Goal: Ask a question

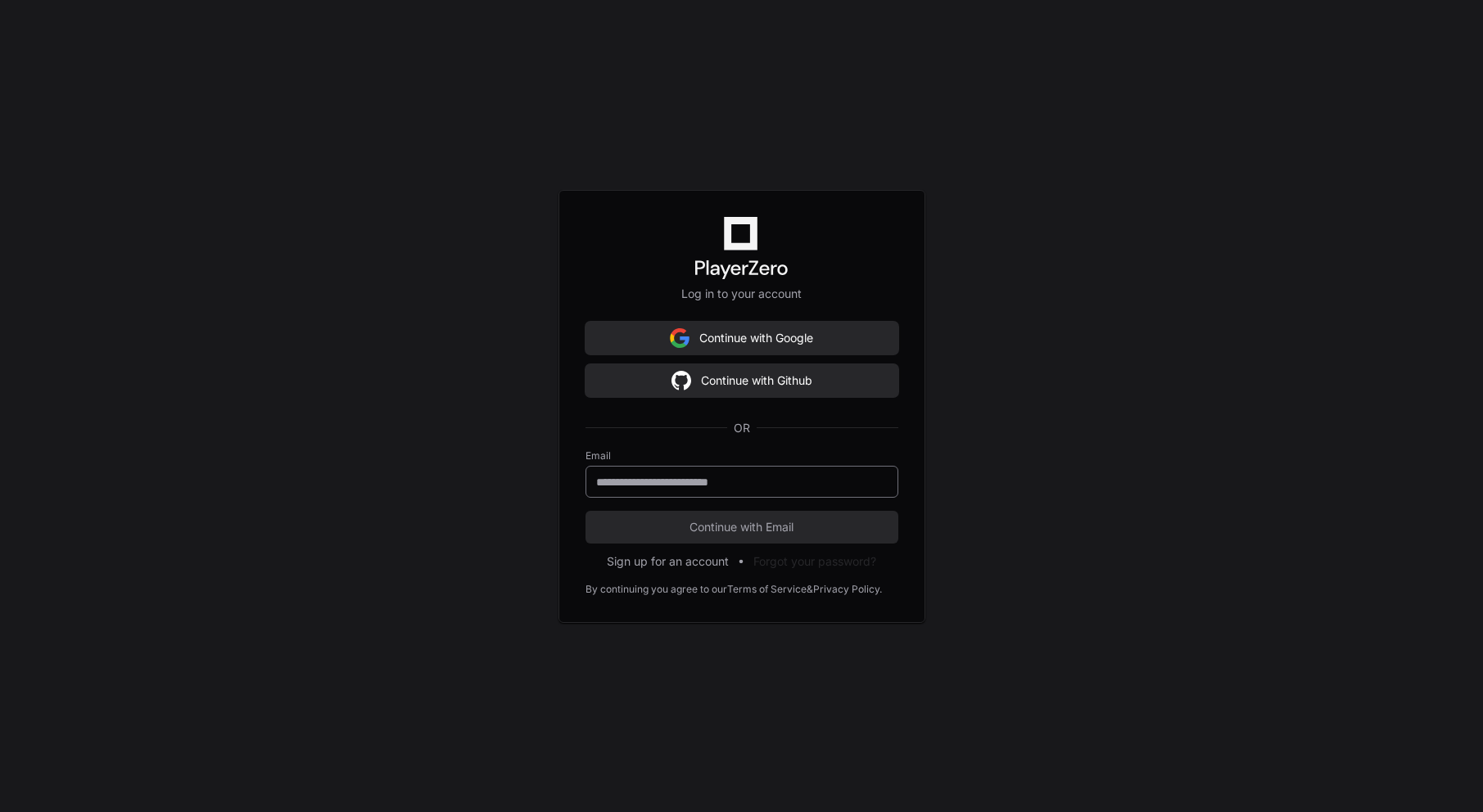
click at [769, 474] on input "email" at bounding box center [741, 482] width 291 height 16
type input "**********"
click at [756, 524] on span "Continue with Email" at bounding box center [742, 527] width 313 height 16
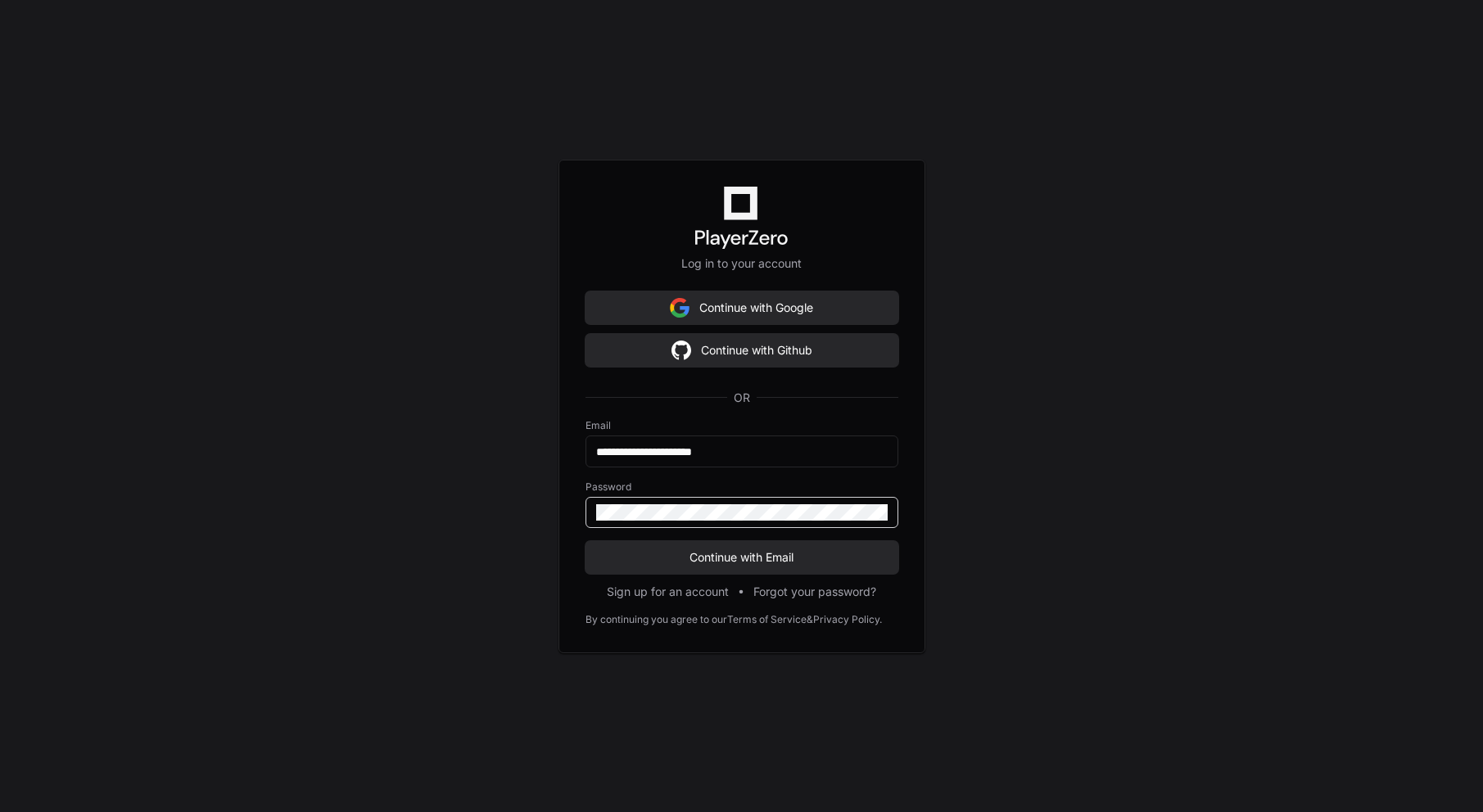
click at [586, 541] on button "Continue with Email" at bounding box center [742, 557] width 313 height 33
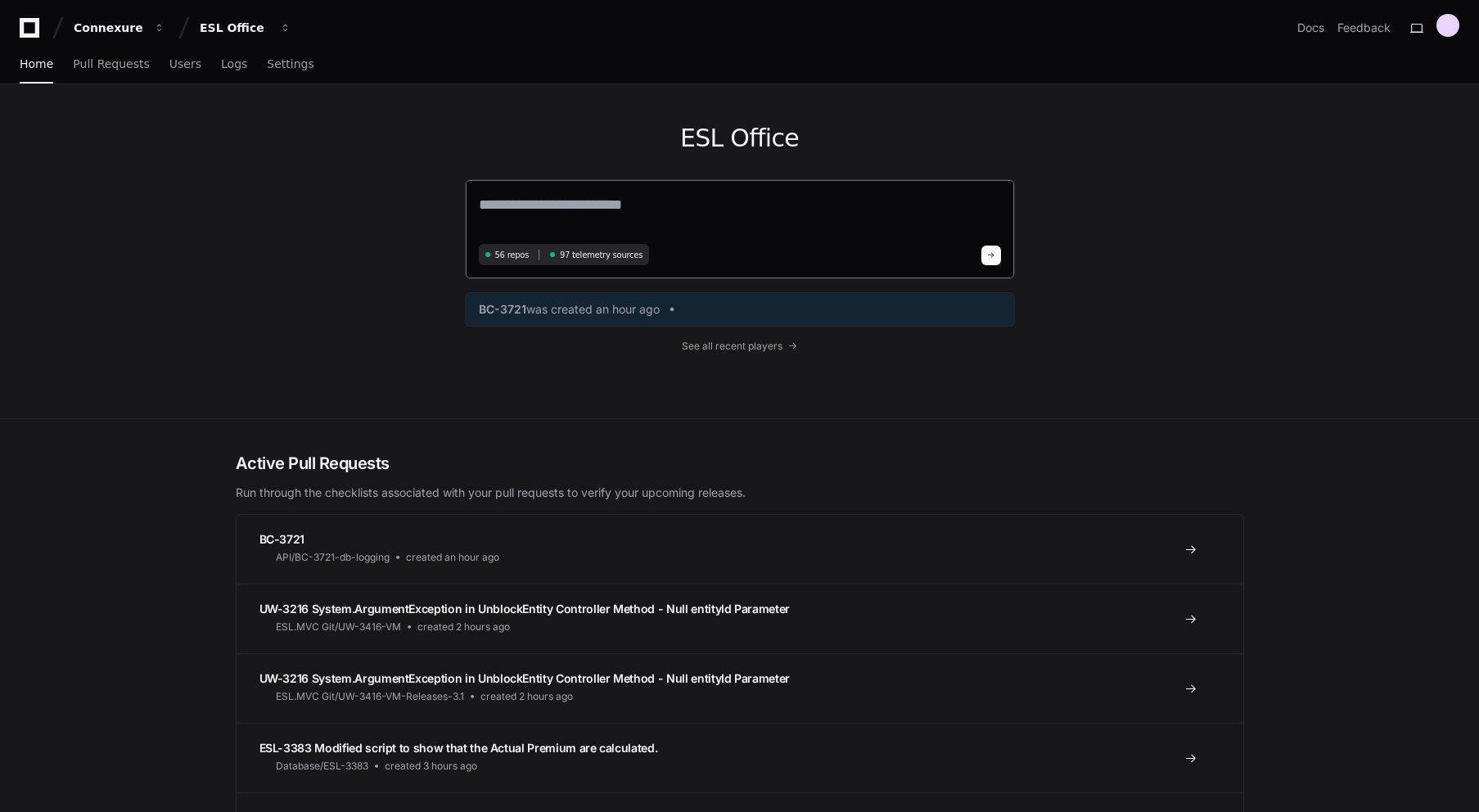
click at [878, 219] on textarea at bounding box center [740, 216] width 523 height 46
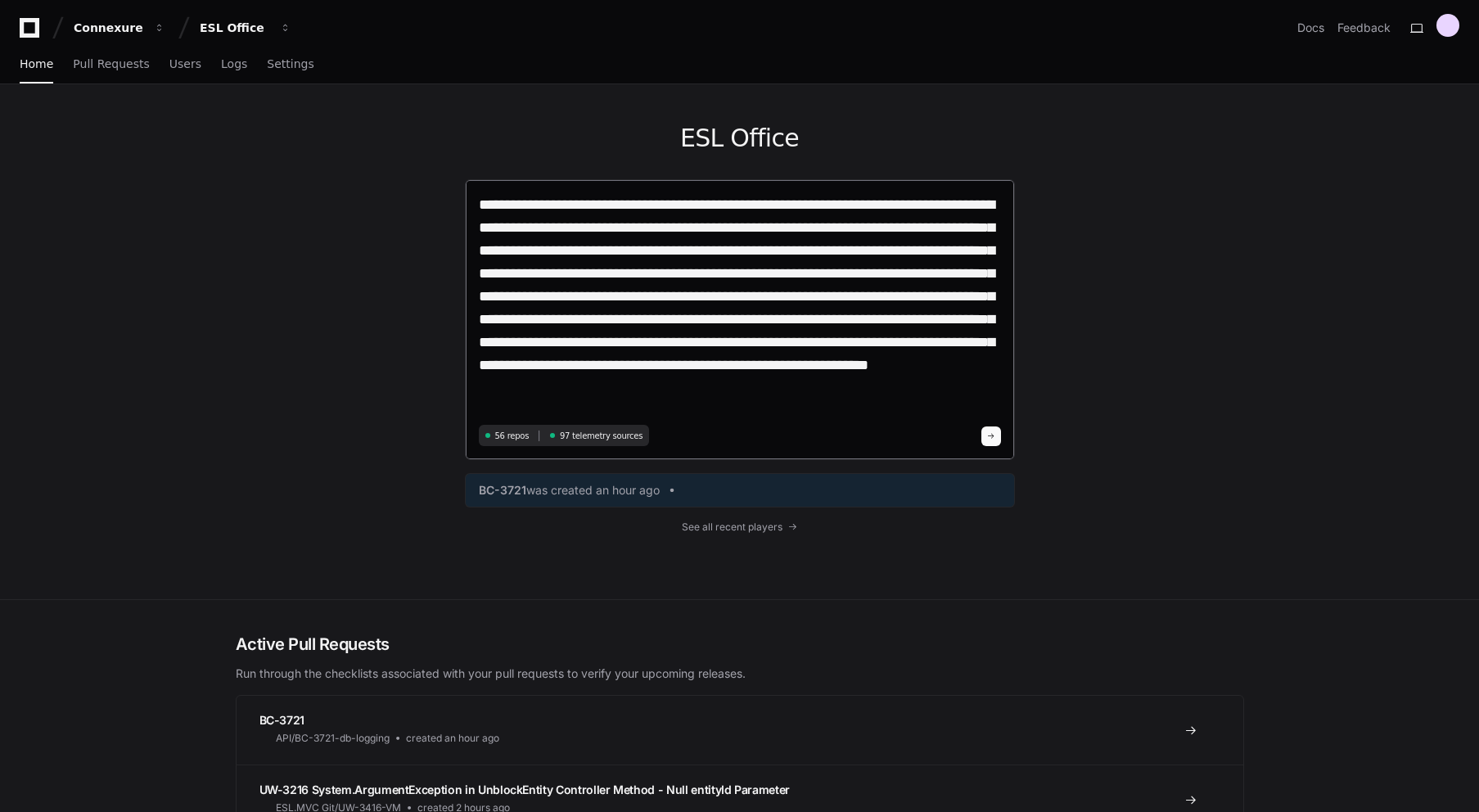
type textarea "**********"
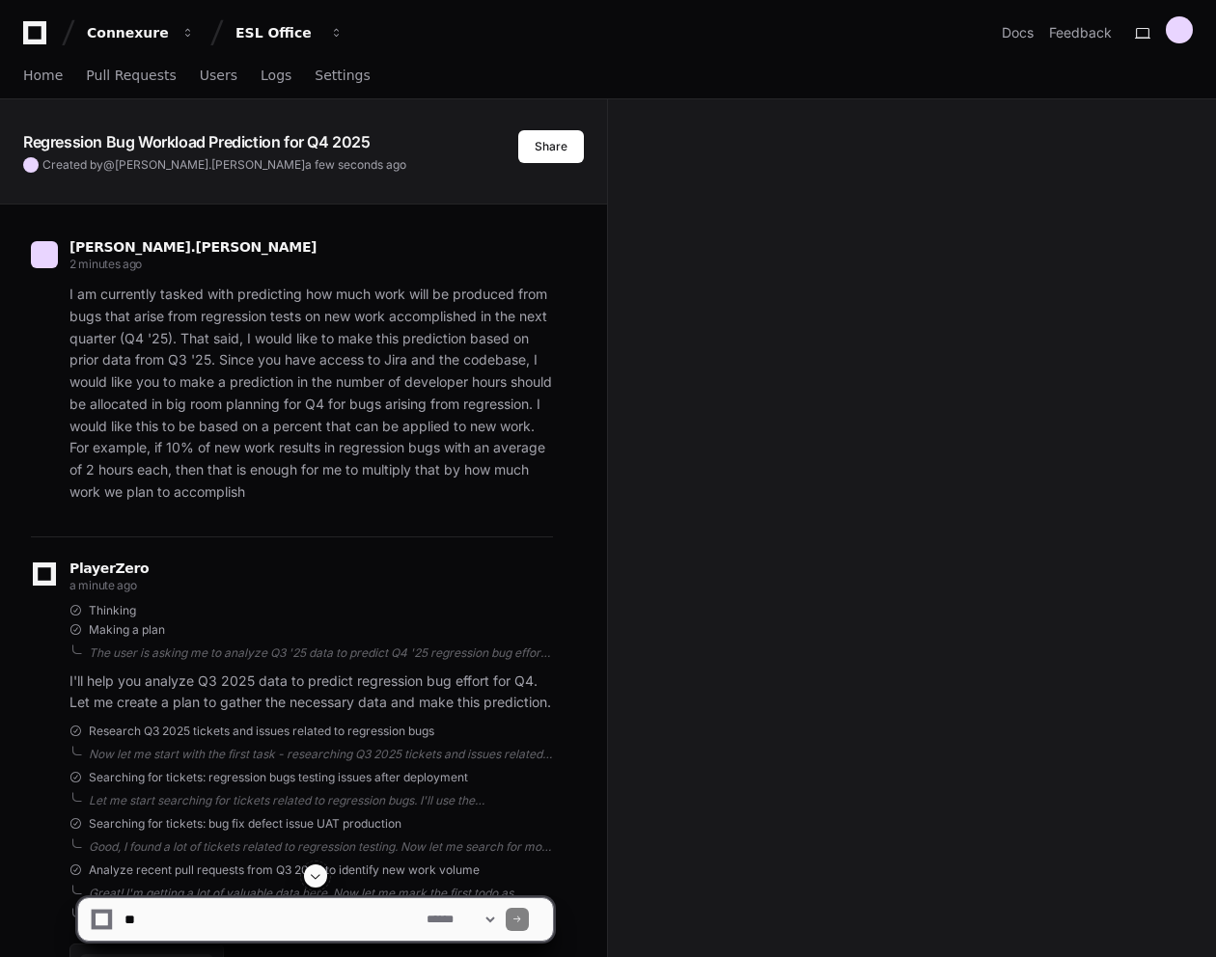
click at [364, 510] on div "[PERSON_NAME].[PERSON_NAME] 2 minutes ago I am currently tasked with predicting…" at bounding box center [292, 376] width 522 height 320
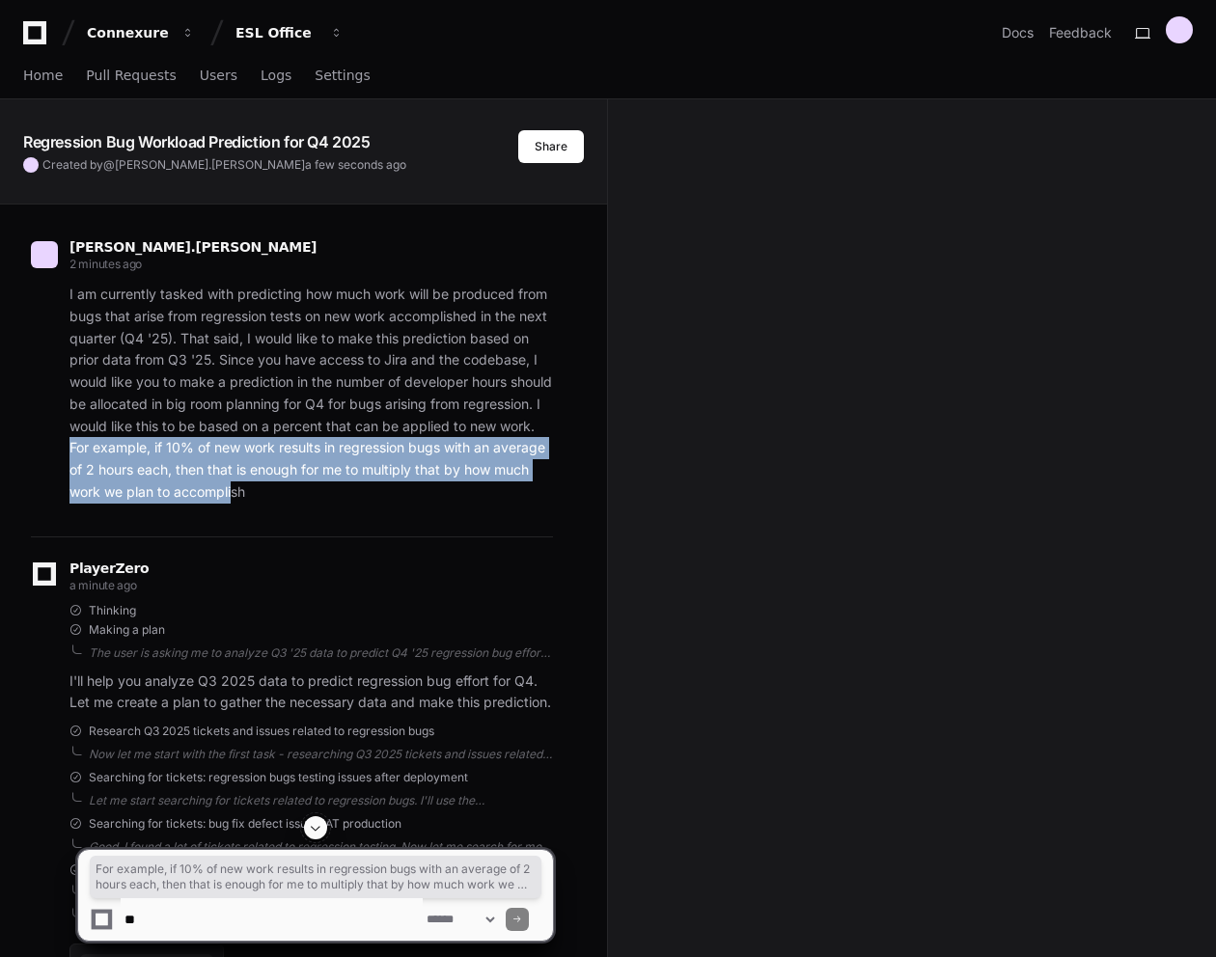
drag, startPoint x: 136, startPoint y: 440, endPoint x: 305, endPoint y: 506, distance: 181.1
click at [305, 506] on div "[PERSON_NAME].[PERSON_NAME] 2 minutes ago I am currently tasked with predicting…" at bounding box center [292, 376] width 522 height 320
drag, startPoint x: 305, startPoint y: 506, endPoint x: 659, endPoint y: 451, distance: 358.3
click at [336, 507] on div "[PERSON_NAME].[PERSON_NAME] 2 minutes ago I am currently tasked with predicting…" at bounding box center [292, 376] width 522 height 320
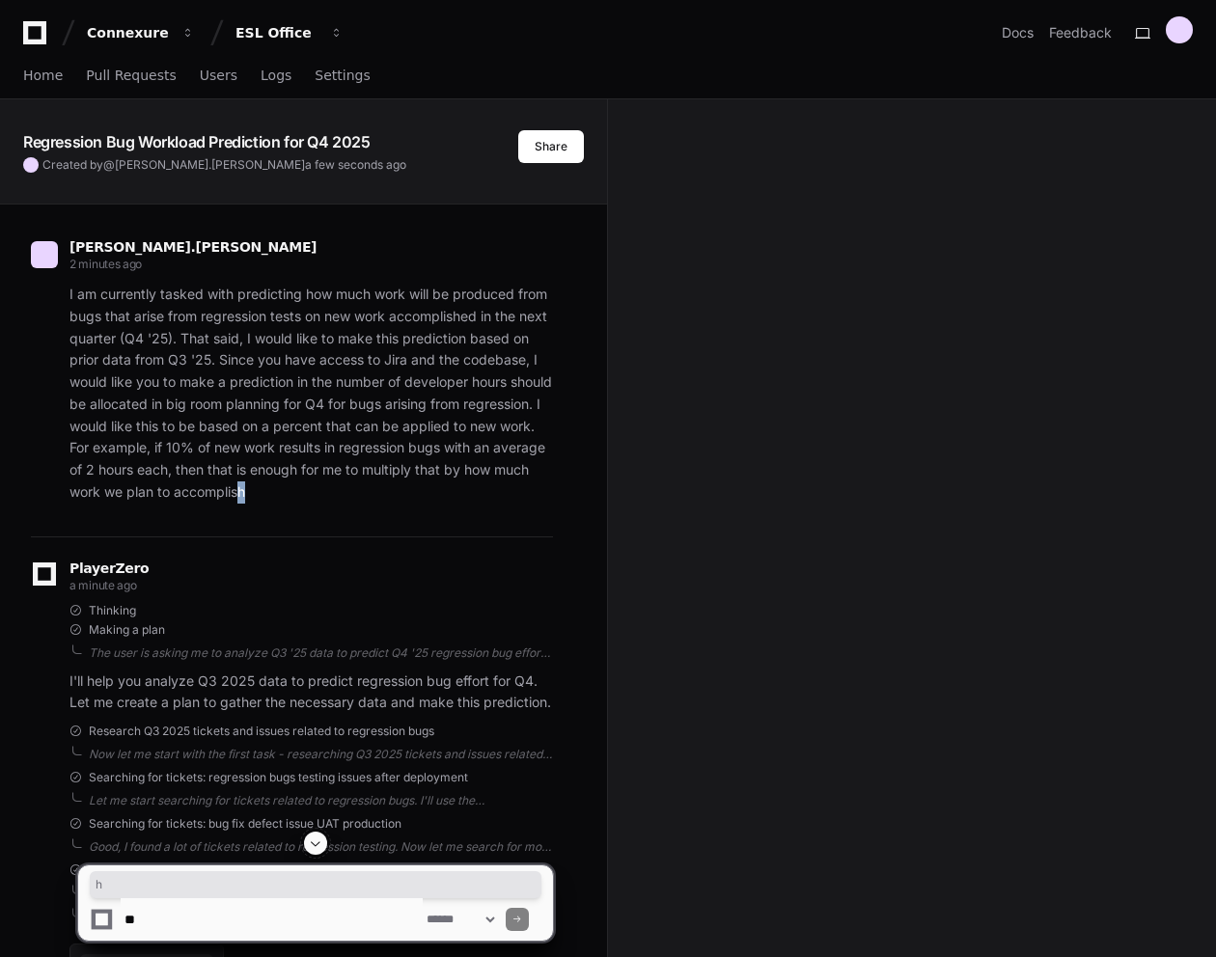
click at [337, 488] on p "I am currently tasked with predicting how much work will be produced from bugs …" at bounding box center [310, 394] width 483 height 220
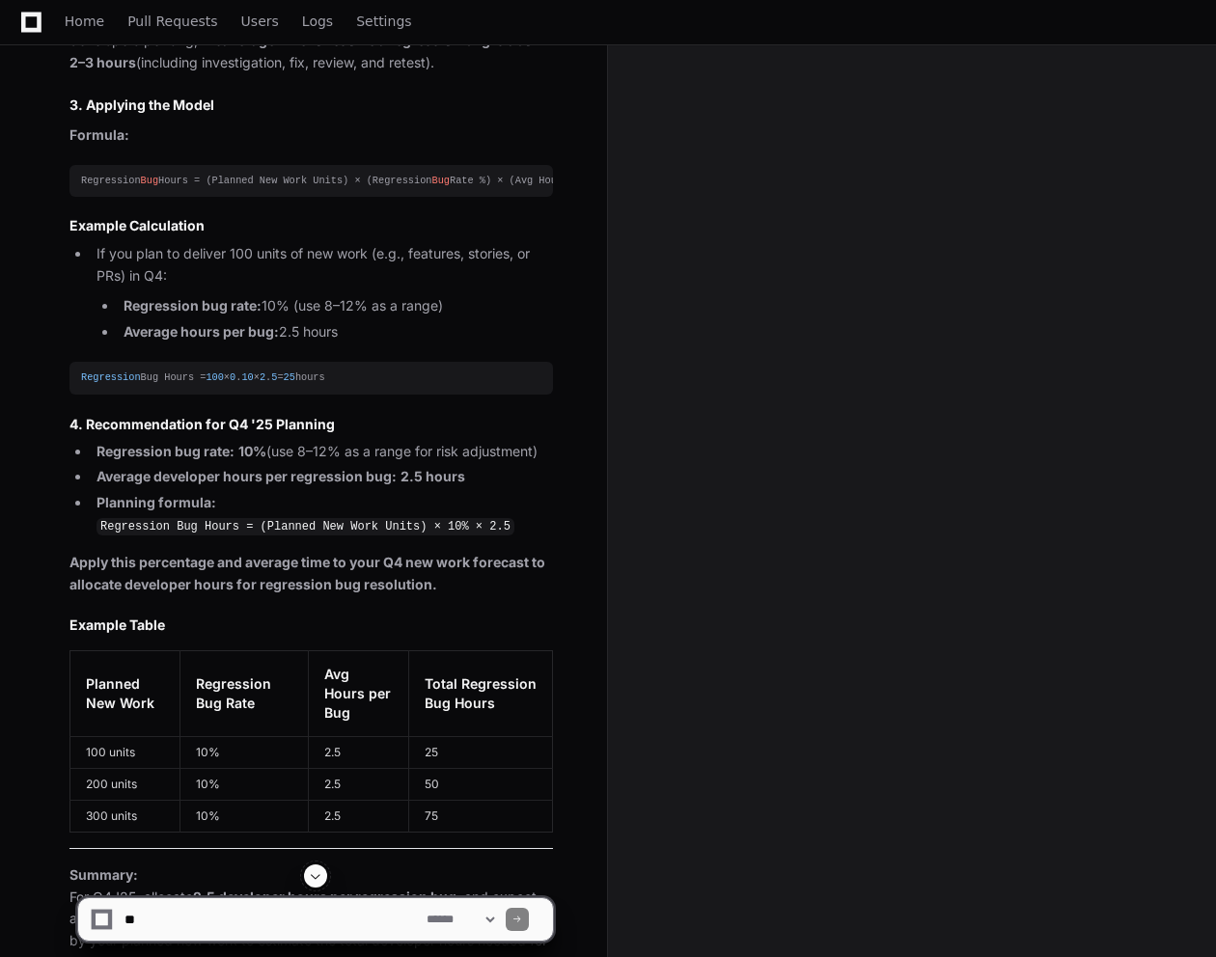
scroll to position [1355, 0]
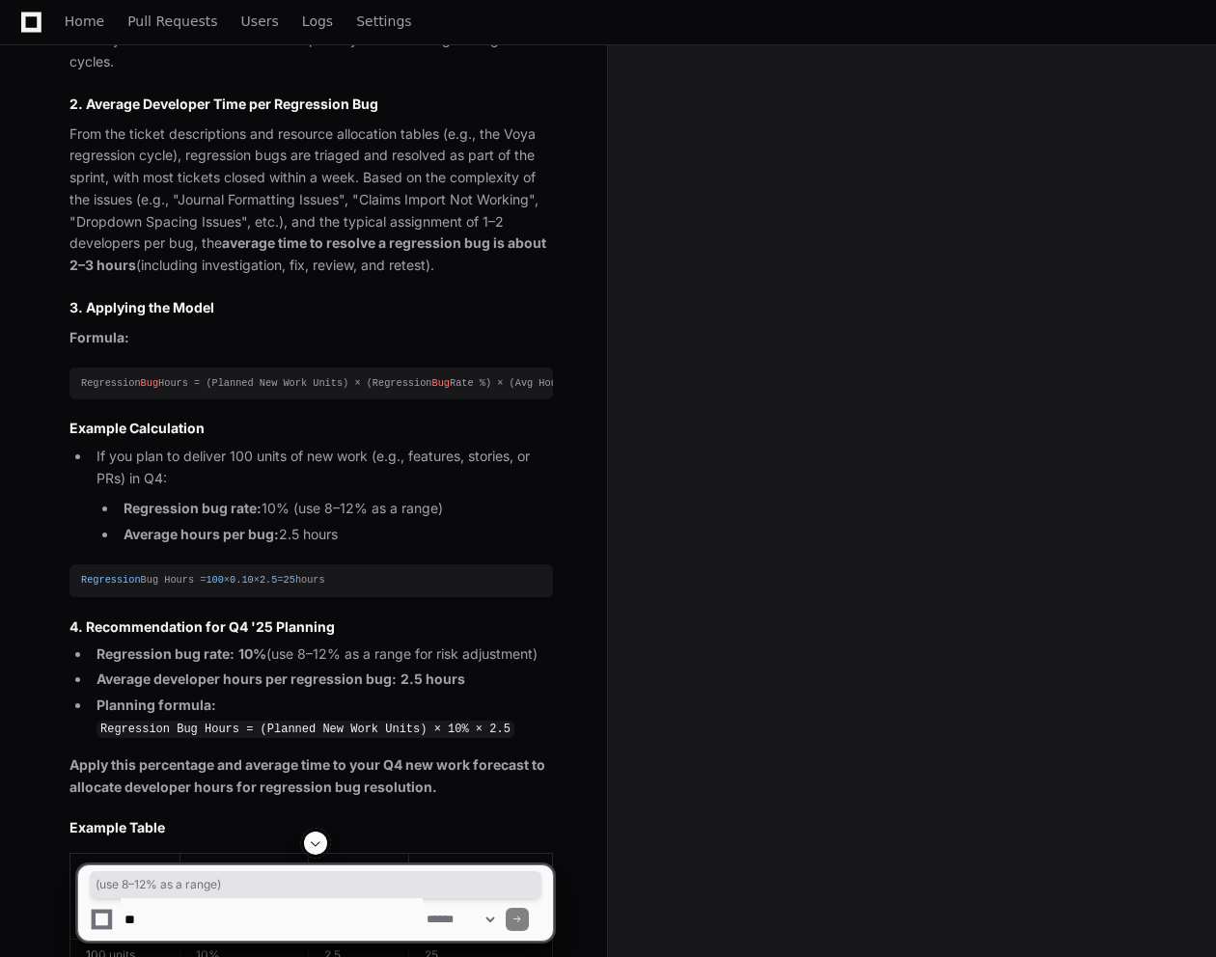
drag, startPoint x: 470, startPoint y: 513, endPoint x: 273, endPoint y: 513, distance: 196.8
click at [273, 513] on li "Regression bug rate: 10% (use 8–12% as a range)" at bounding box center [335, 509] width 435 height 22
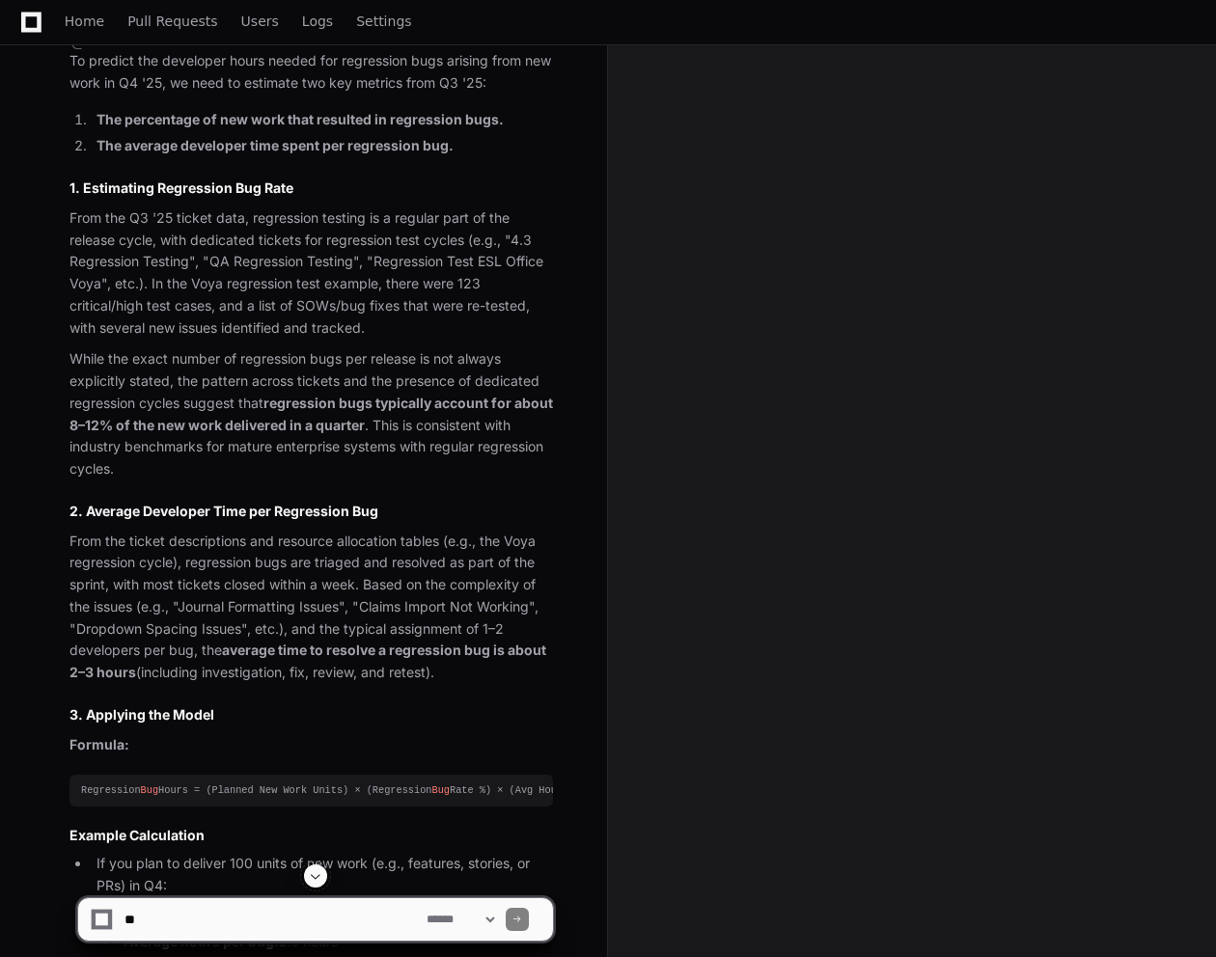
scroll to position [947, 0]
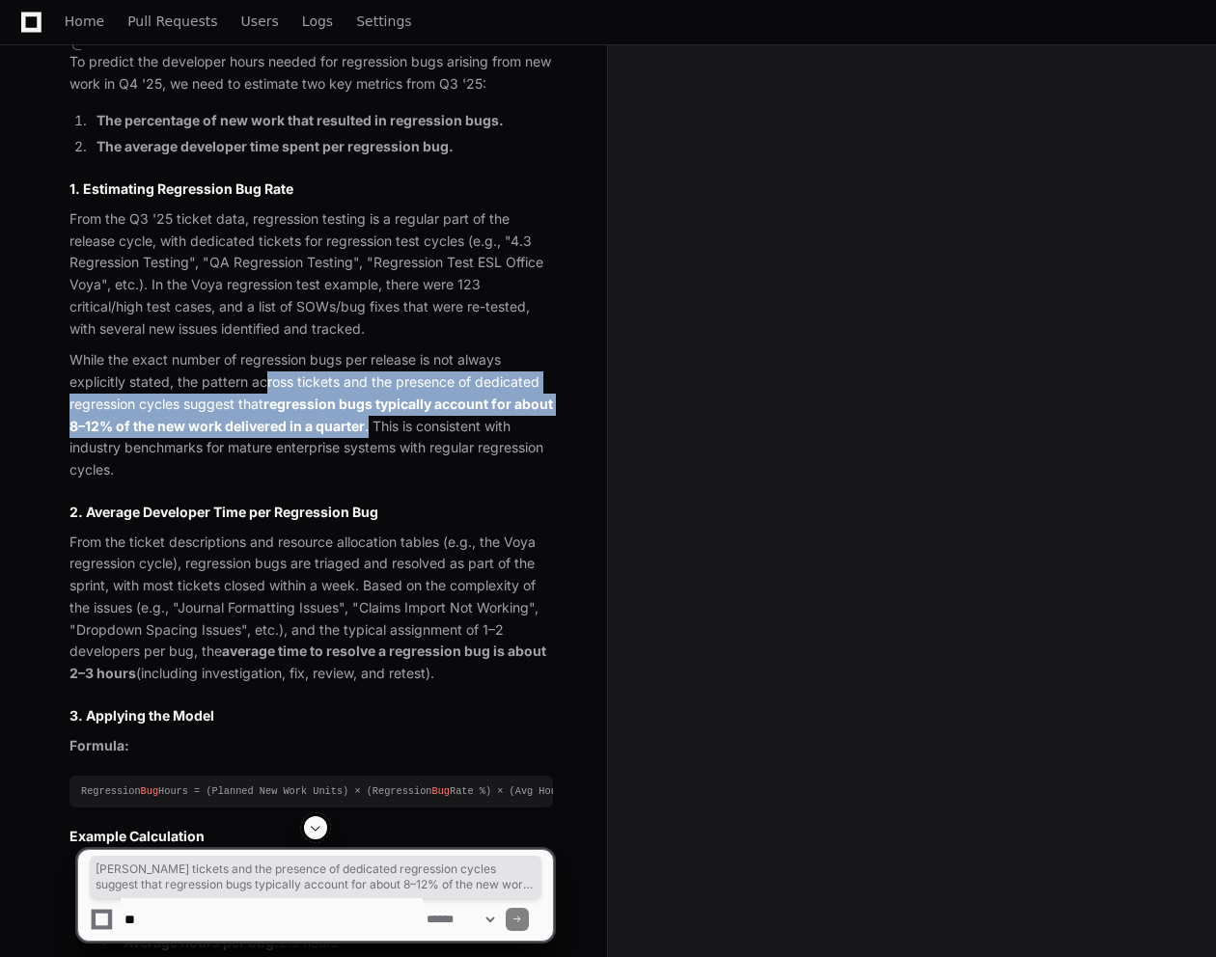
drag, startPoint x: 409, startPoint y: 423, endPoint x: 266, endPoint y: 390, distance: 146.5
click at [266, 390] on p "While the exact number of regression bugs per release is not always explicitly …" at bounding box center [310, 415] width 483 height 132
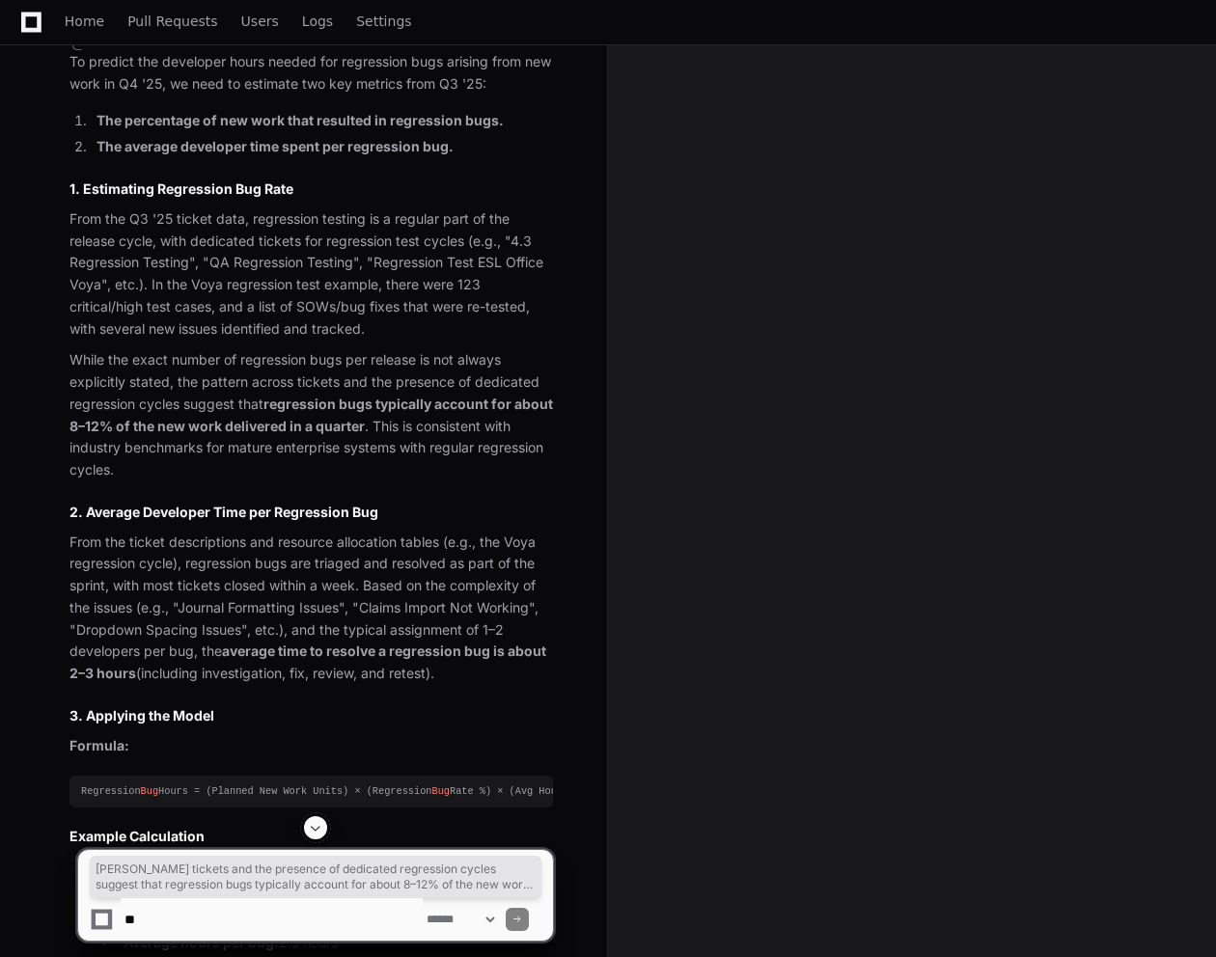
drag, startPoint x: 266, startPoint y: 390, endPoint x: 313, endPoint y: 461, distance: 85.1
click at [313, 461] on p "While the exact number of regression bugs per release is not always explicitly …" at bounding box center [310, 415] width 483 height 132
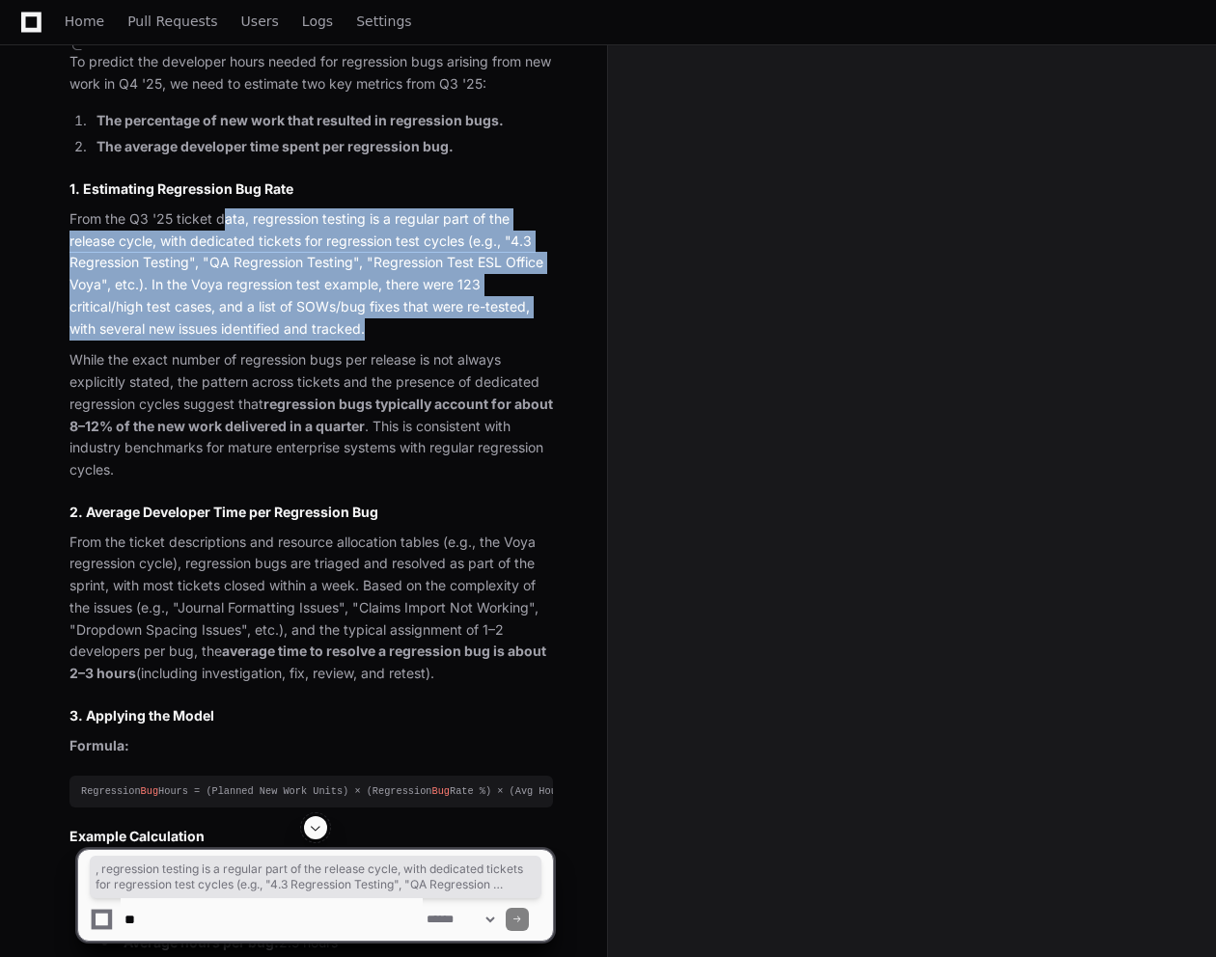
drag, startPoint x: 418, startPoint y: 320, endPoint x: 223, endPoint y: 218, distance: 220.1
click at [223, 218] on p "From the Q3 '25 ticket data, regression testing is a regular part of the releas…" at bounding box center [310, 274] width 483 height 132
click at [220, 224] on p "From the Q3 '25 ticket data, regression testing is a regular part of the releas…" at bounding box center [310, 274] width 483 height 132
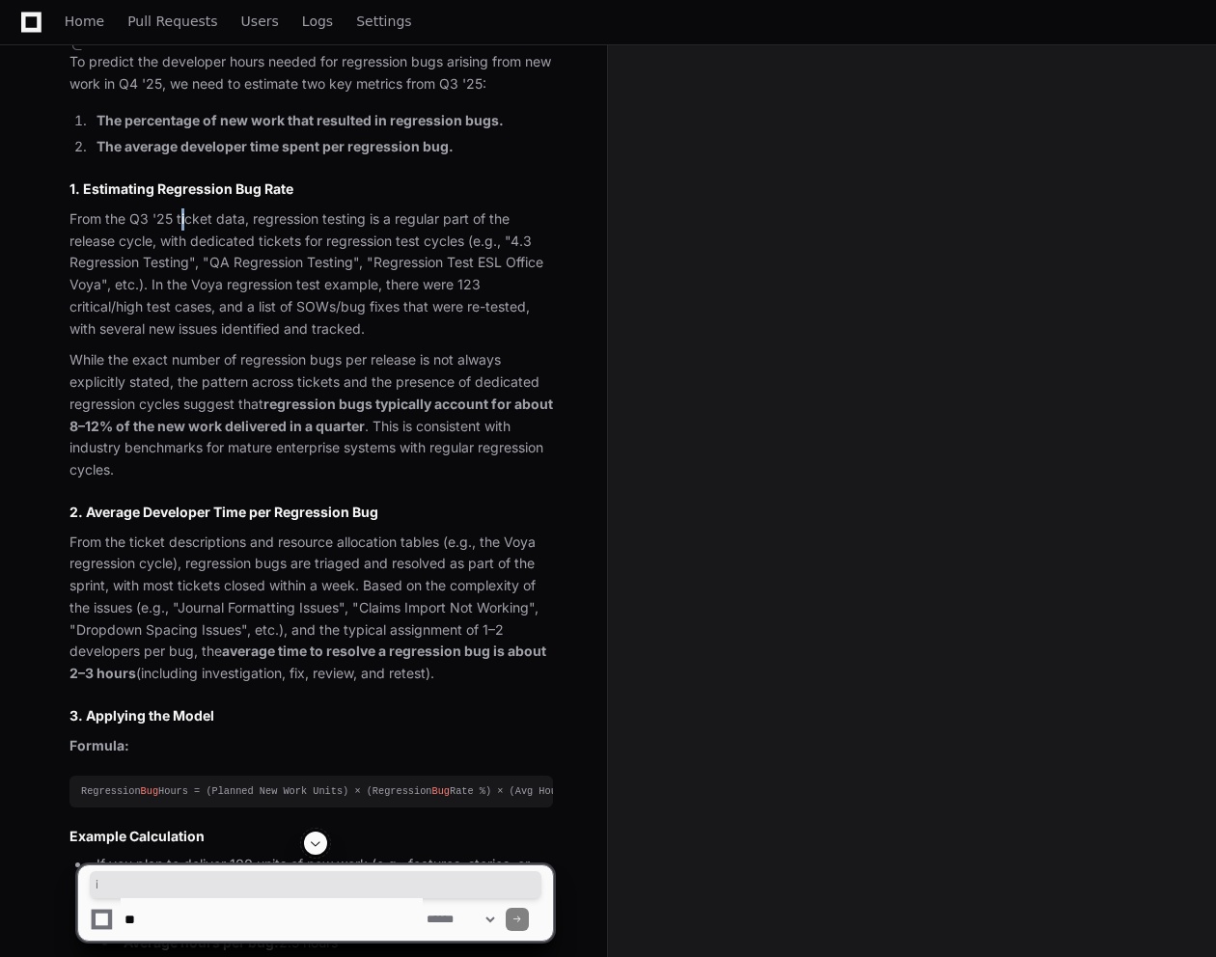
click at [183, 217] on p "From the Q3 '25 ticket data, regression testing is a regular part of the releas…" at bounding box center [310, 274] width 483 height 132
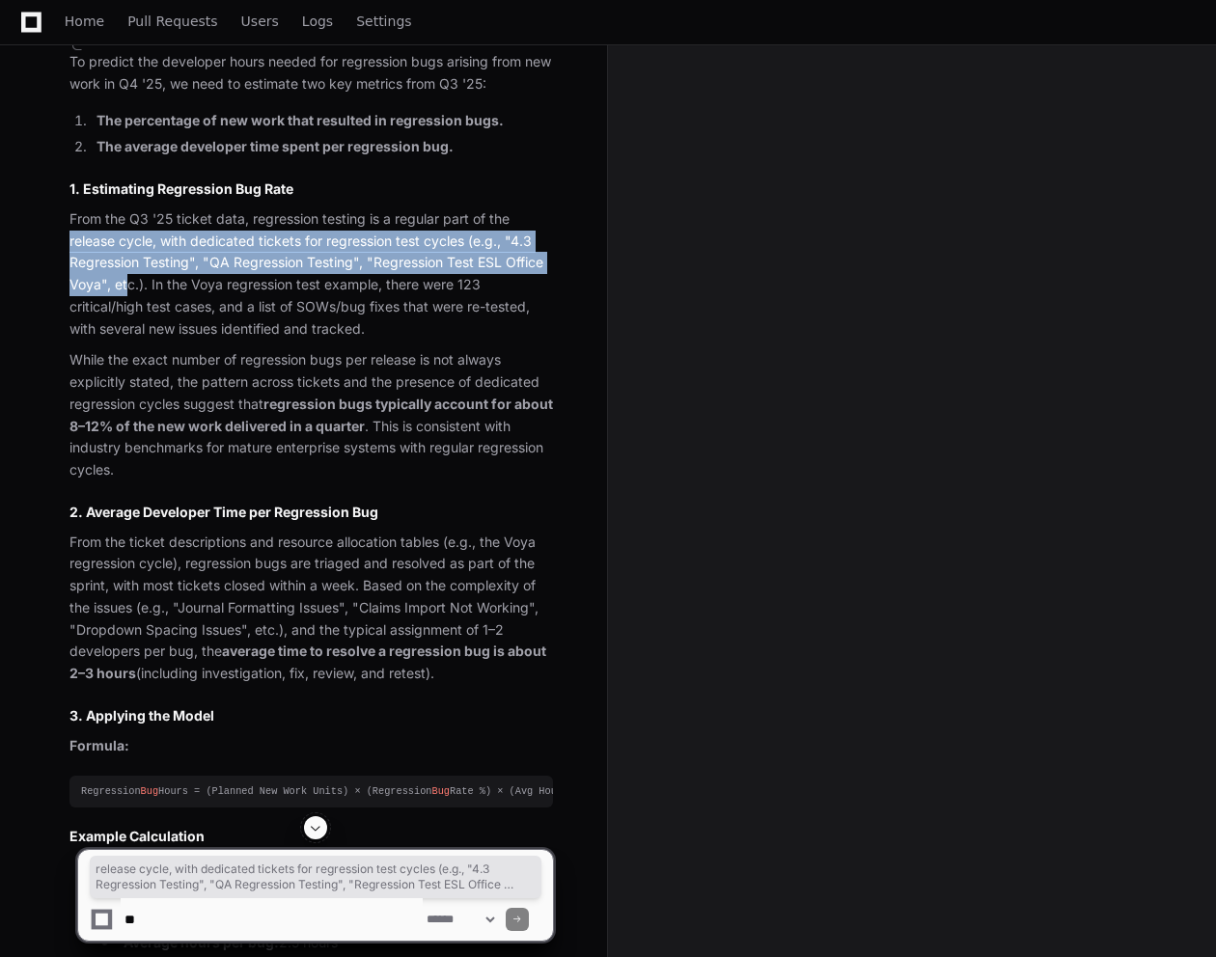
drag, startPoint x: 511, startPoint y: 230, endPoint x: 124, endPoint y: 284, distance: 390.7
click at [124, 284] on p "From the Q3 '25 ticket data, regression testing is a regular part of the releas…" at bounding box center [310, 274] width 483 height 132
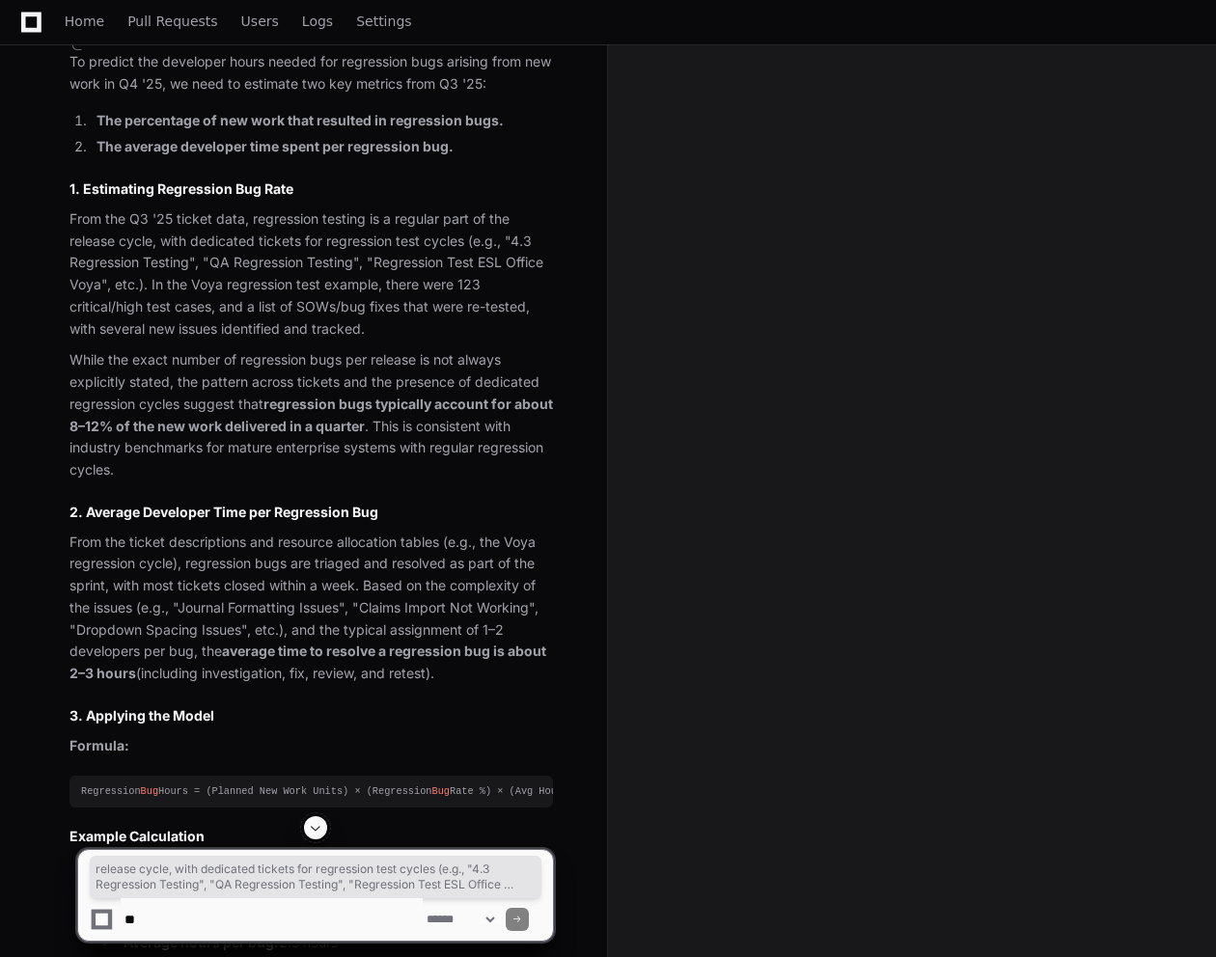
drag, startPoint x: 124, startPoint y: 284, endPoint x: 138, endPoint y: 287, distance: 13.8
click at [138, 287] on p "From the Q3 '25 ticket data, regression testing is a regular part of the releas…" at bounding box center [310, 274] width 483 height 132
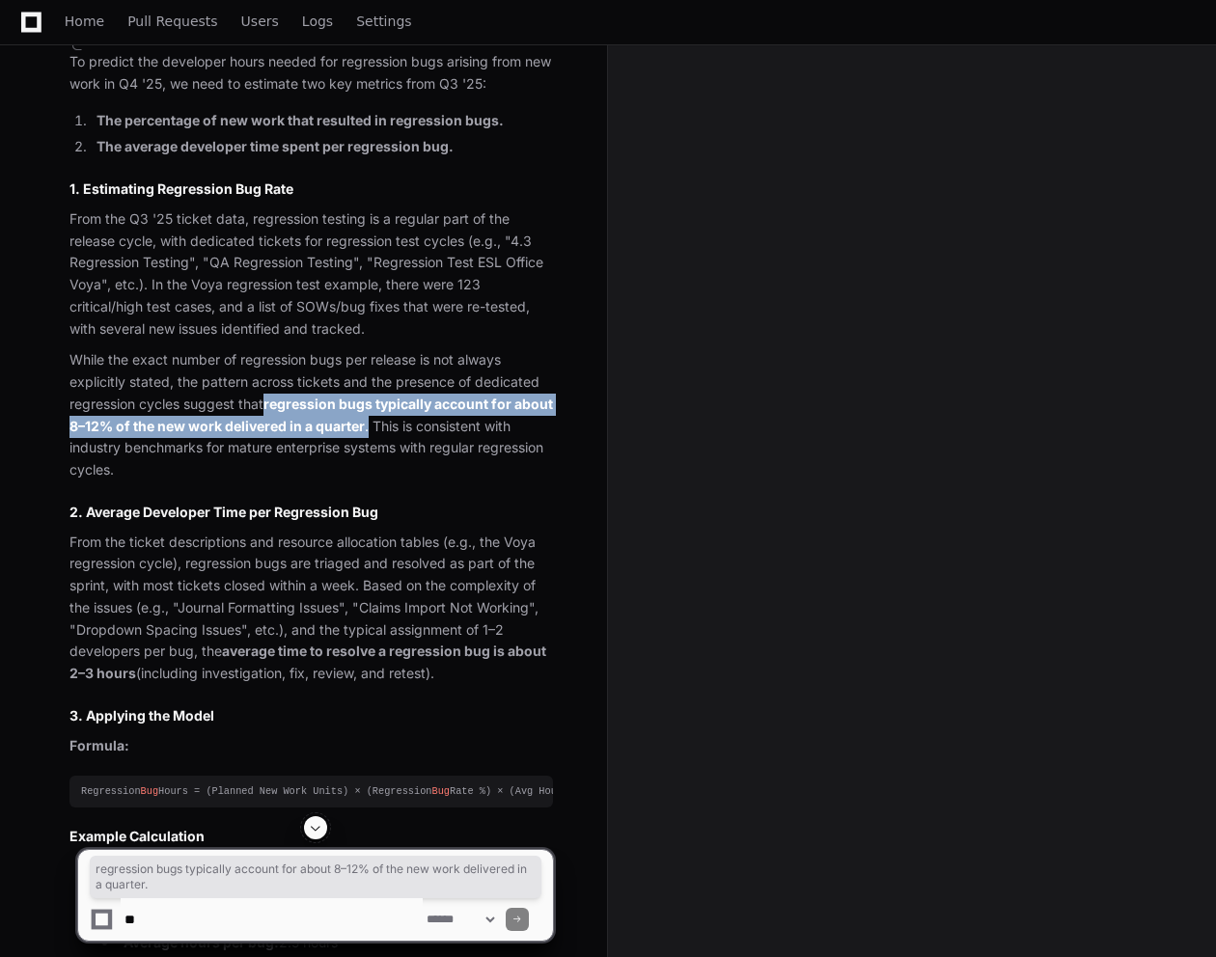
drag, startPoint x: 268, startPoint y: 405, endPoint x: 411, endPoint y: 424, distance: 144.0
click at [411, 424] on p "While the exact number of regression bugs per release is not always explicitly …" at bounding box center [310, 415] width 483 height 132
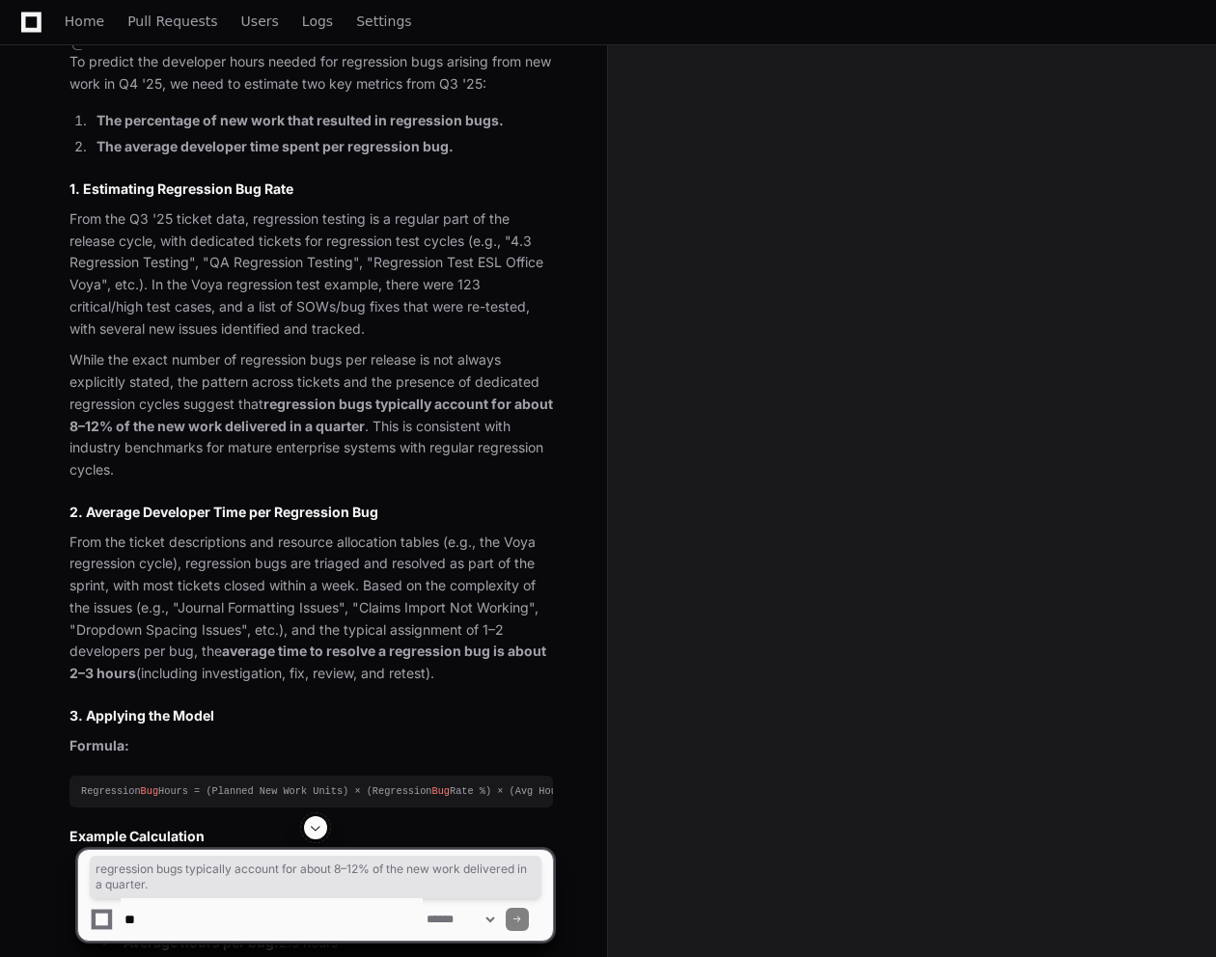
drag, startPoint x: 411, startPoint y: 424, endPoint x: 285, endPoint y: 466, distance: 133.3
click at [285, 466] on p "While the exact number of regression bugs per release is not always explicitly …" at bounding box center [310, 415] width 483 height 132
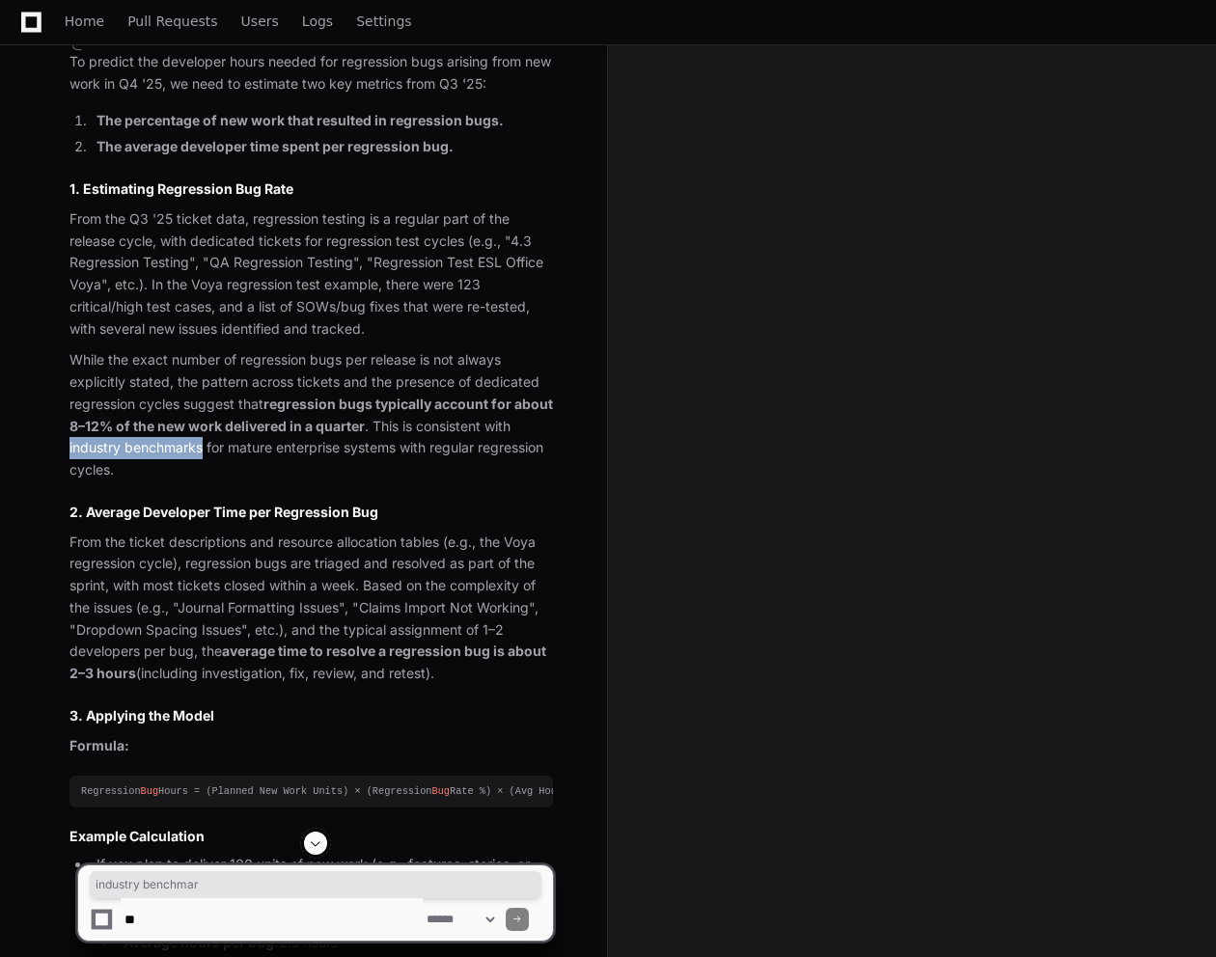
drag, startPoint x: 104, startPoint y: 448, endPoint x: 235, endPoint y: 446, distance: 131.2
click at [235, 446] on p "While the exact number of regression bugs per release is not always explicitly …" at bounding box center [310, 415] width 483 height 132
drag, startPoint x: 235, startPoint y: 446, endPoint x: 233, endPoint y: 482, distance: 36.7
click at [233, 482] on article "To predict the developer hours needed for regression bugs arising from new work…" at bounding box center [310, 867] width 483 height 1632
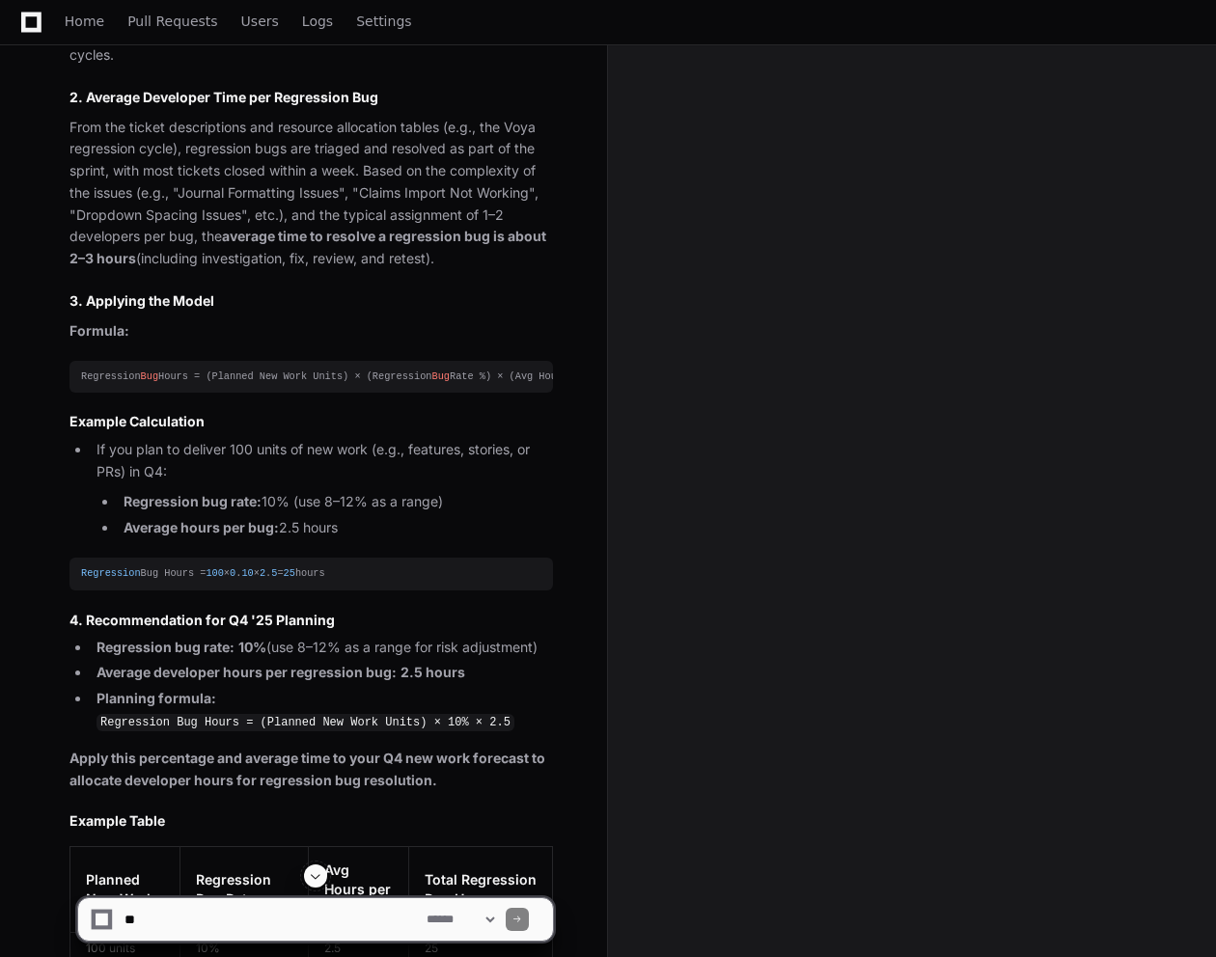
scroll to position [1725, 0]
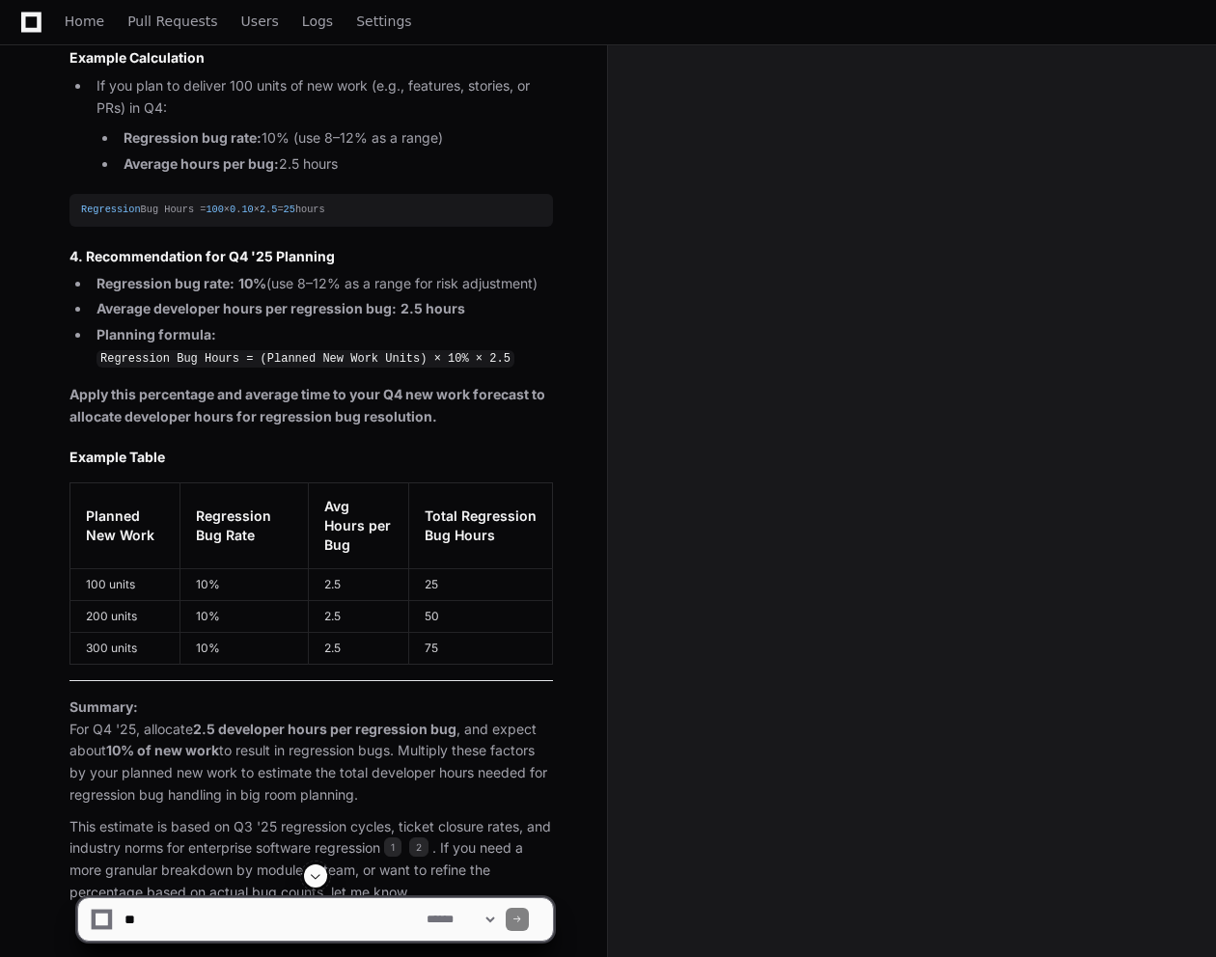
click at [235, 913] on textarea at bounding box center [272, 919] width 302 height 42
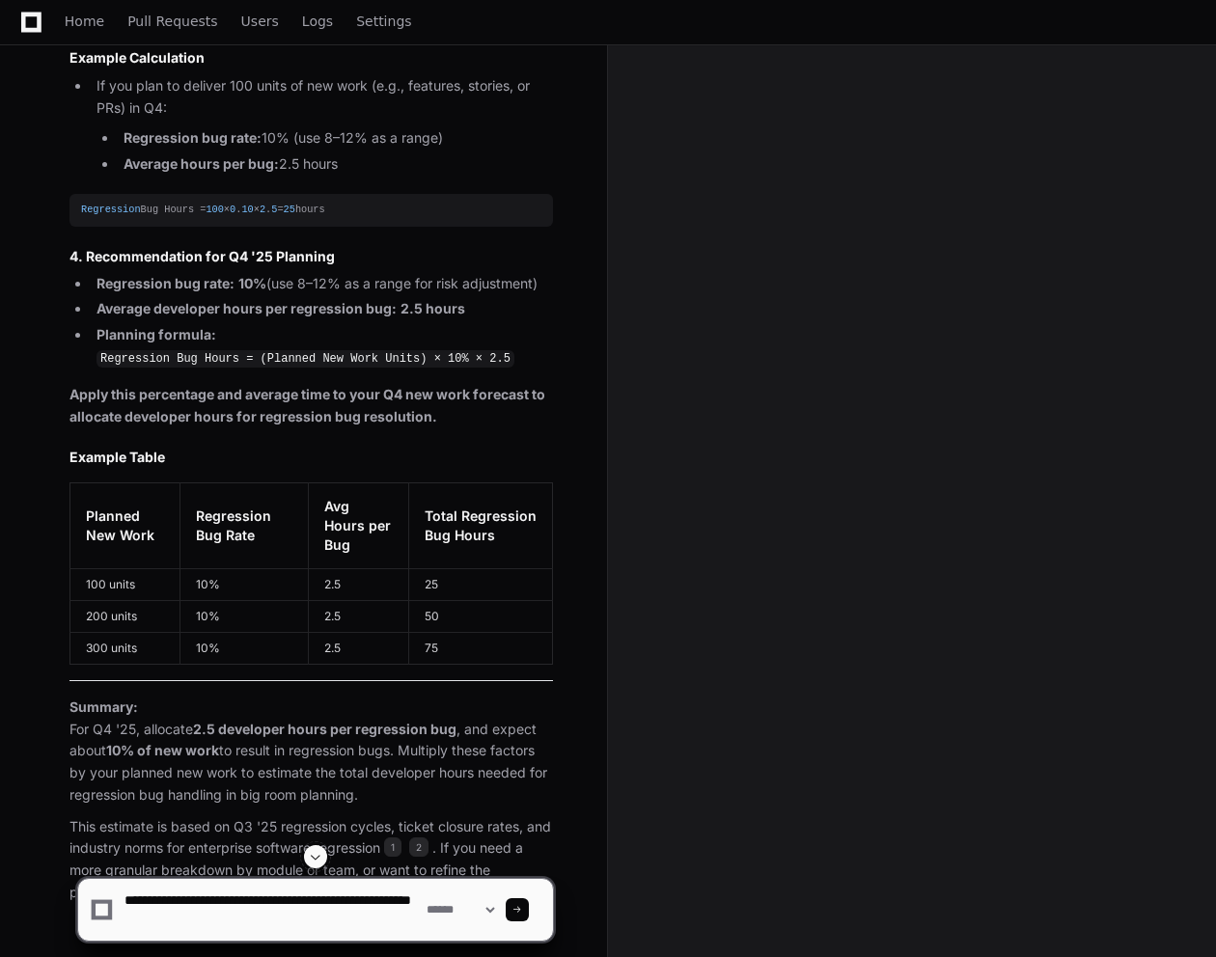
type textarea "**********"
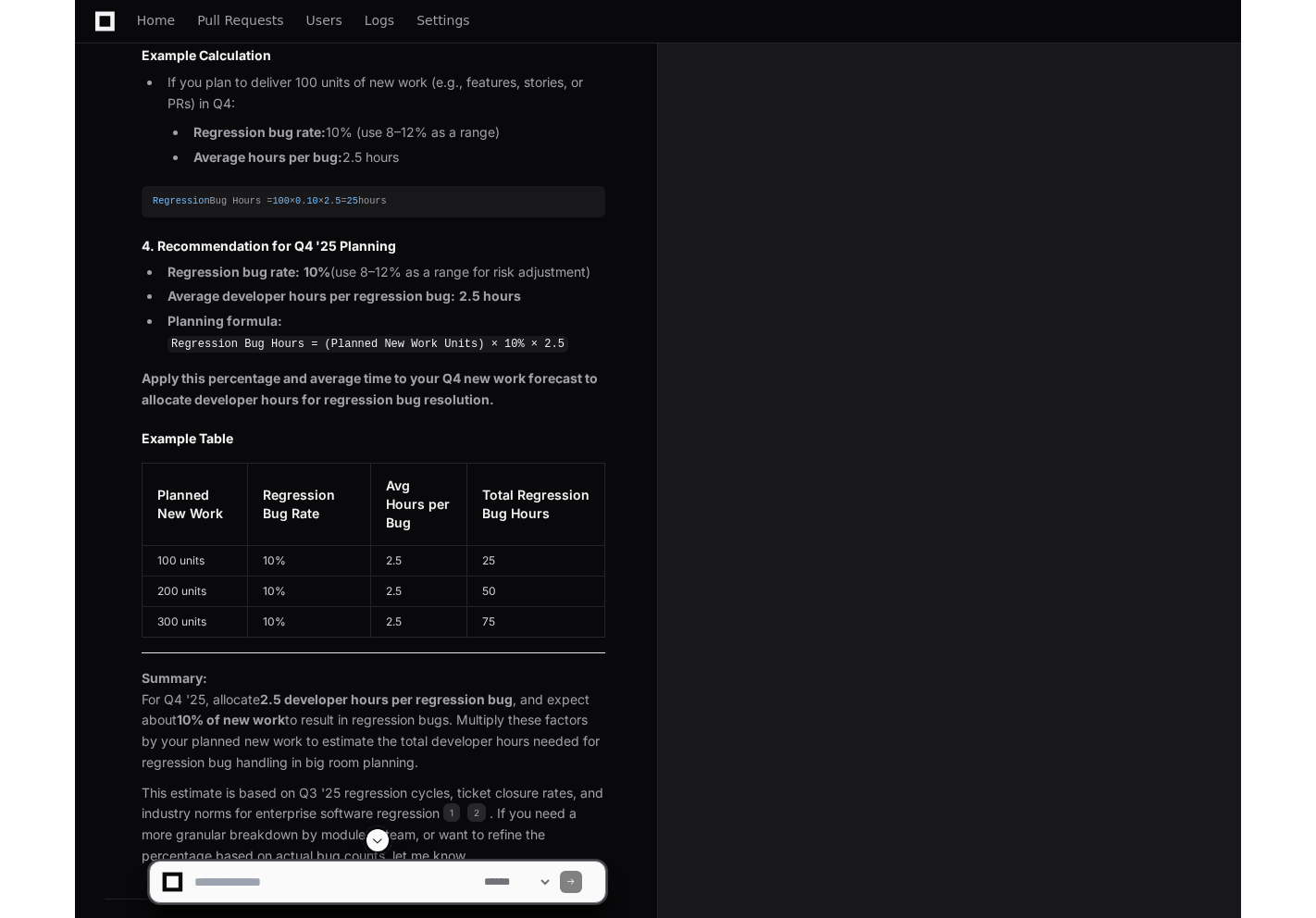
scroll to position [1850, 0]
